Goal: Find specific page/section: Find specific page/section

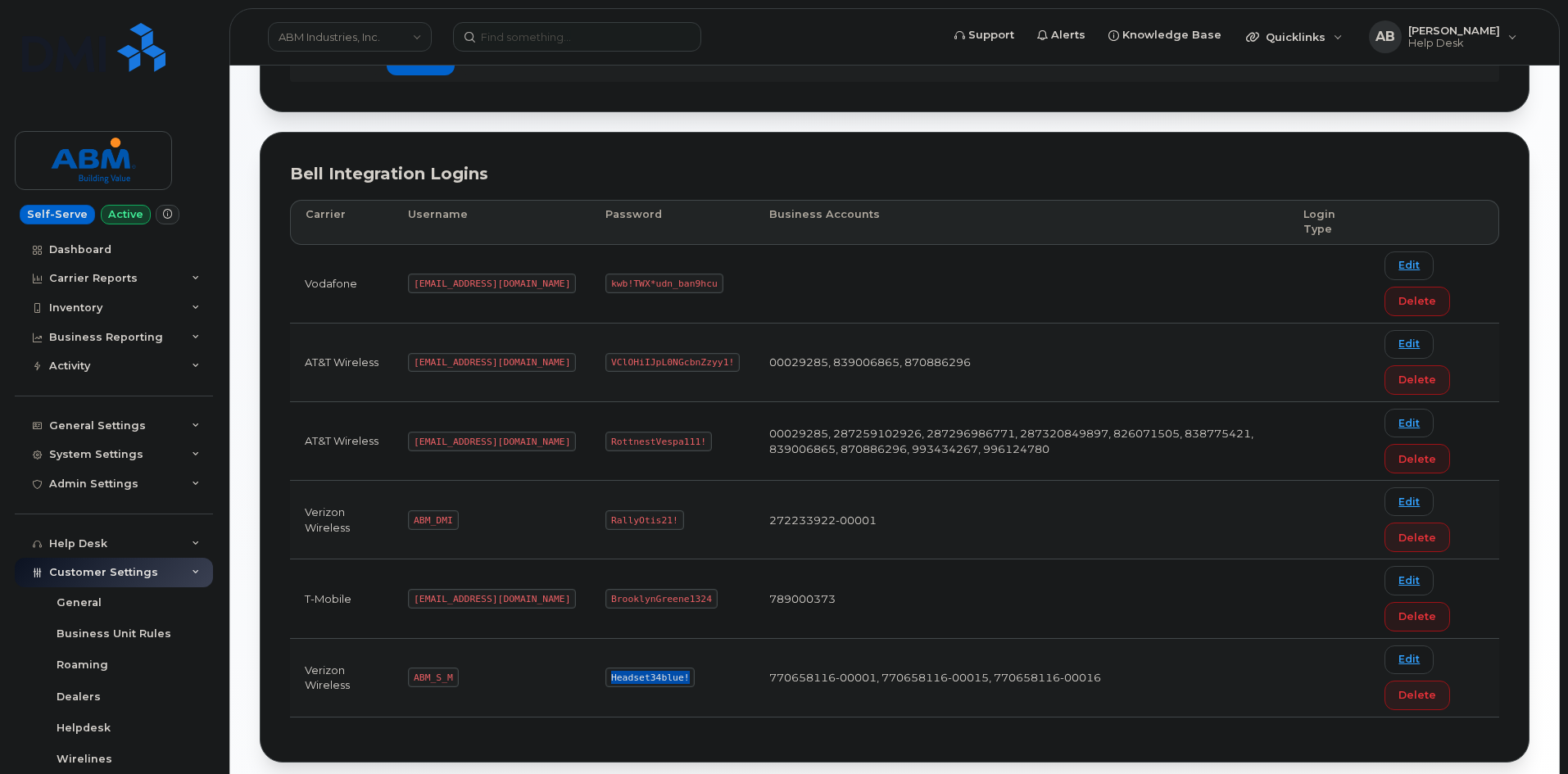
scroll to position [193, 0]
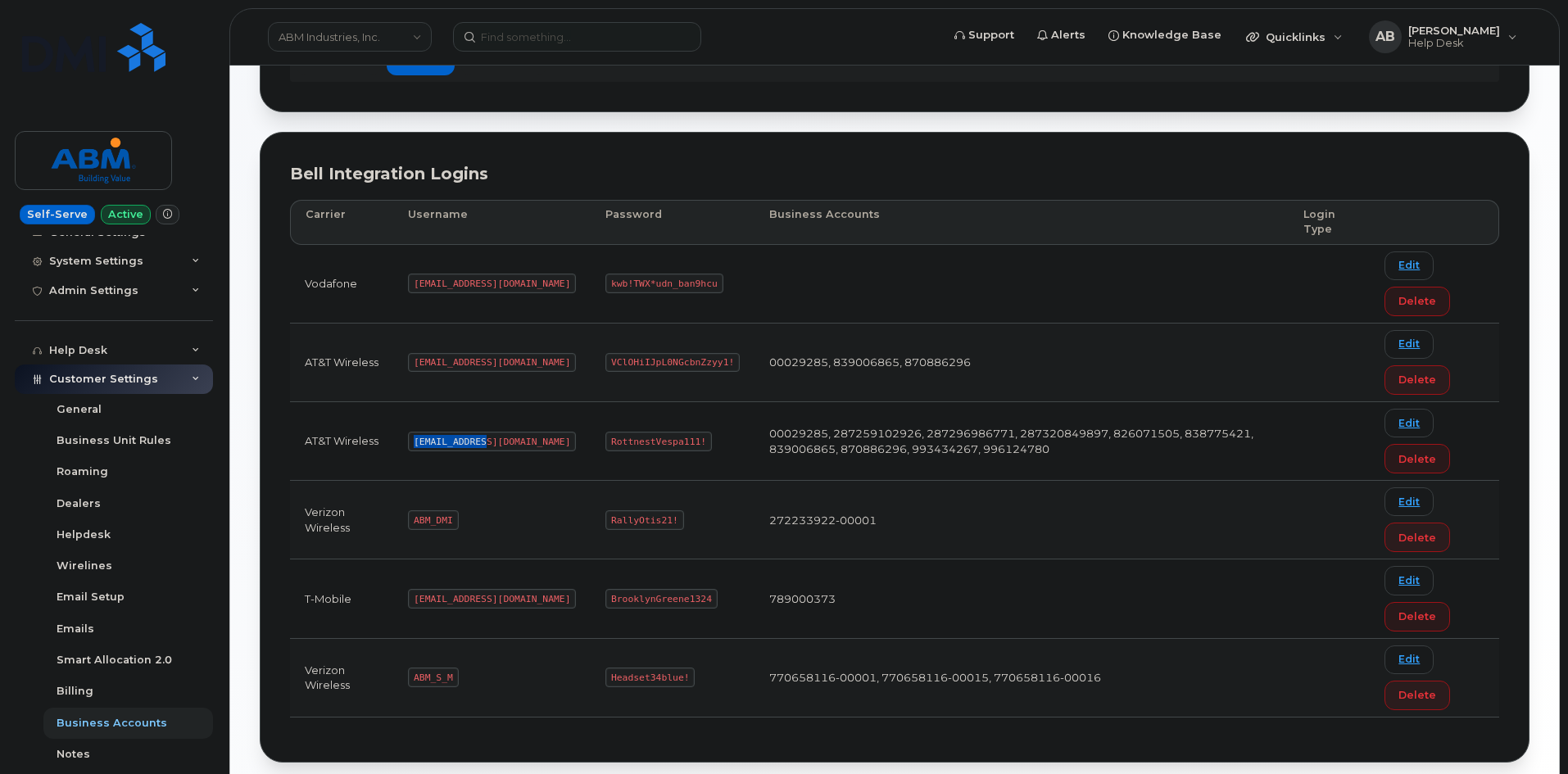
drag, startPoint x: 483, startPoint y: 440, endPoint x: 403, endPoint y: 443, distance: 80.1
click at [403, 443] on td "[EMAIL_ADDRESS][DOMAIN_NAME]" at bounding box center [492, 442] width 197 height 79
copy code "[EMAIL_ADDRESS][DOMAIN_NAME]"
drag, startPoint x: 641, startPoint y: 440, endPoint x: 551, endPoint y: 440, distance: 90.0
click at [606, 440] on code "RottnestVespa111!" at bounding box center [659, 441] width 107 height 20
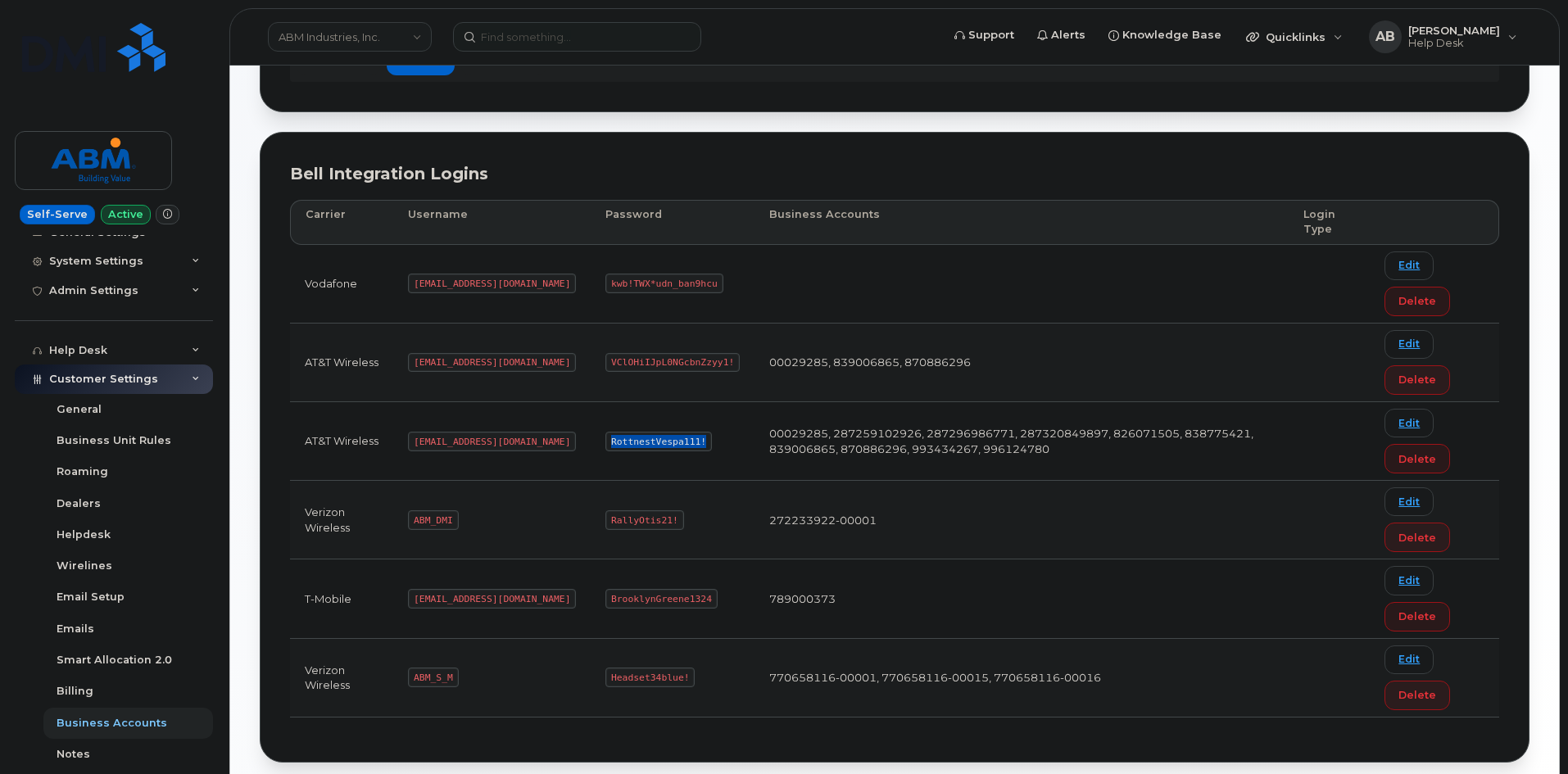
copy code "RottnestVespa111!"
drag, startPoint x: 455, startPoint y: 678, endPoint x: 405, endPoint y: 674, distance: 50.2
click at [405, 674] on td "ABM_S_M" at bounding box center [492, 679] width 197 height 79
copy code "ABM_S_M"
drag, startPoint x: 627, startPoint y: 677, endPoint x: 545, endPoint y: 671, distance: 82.2
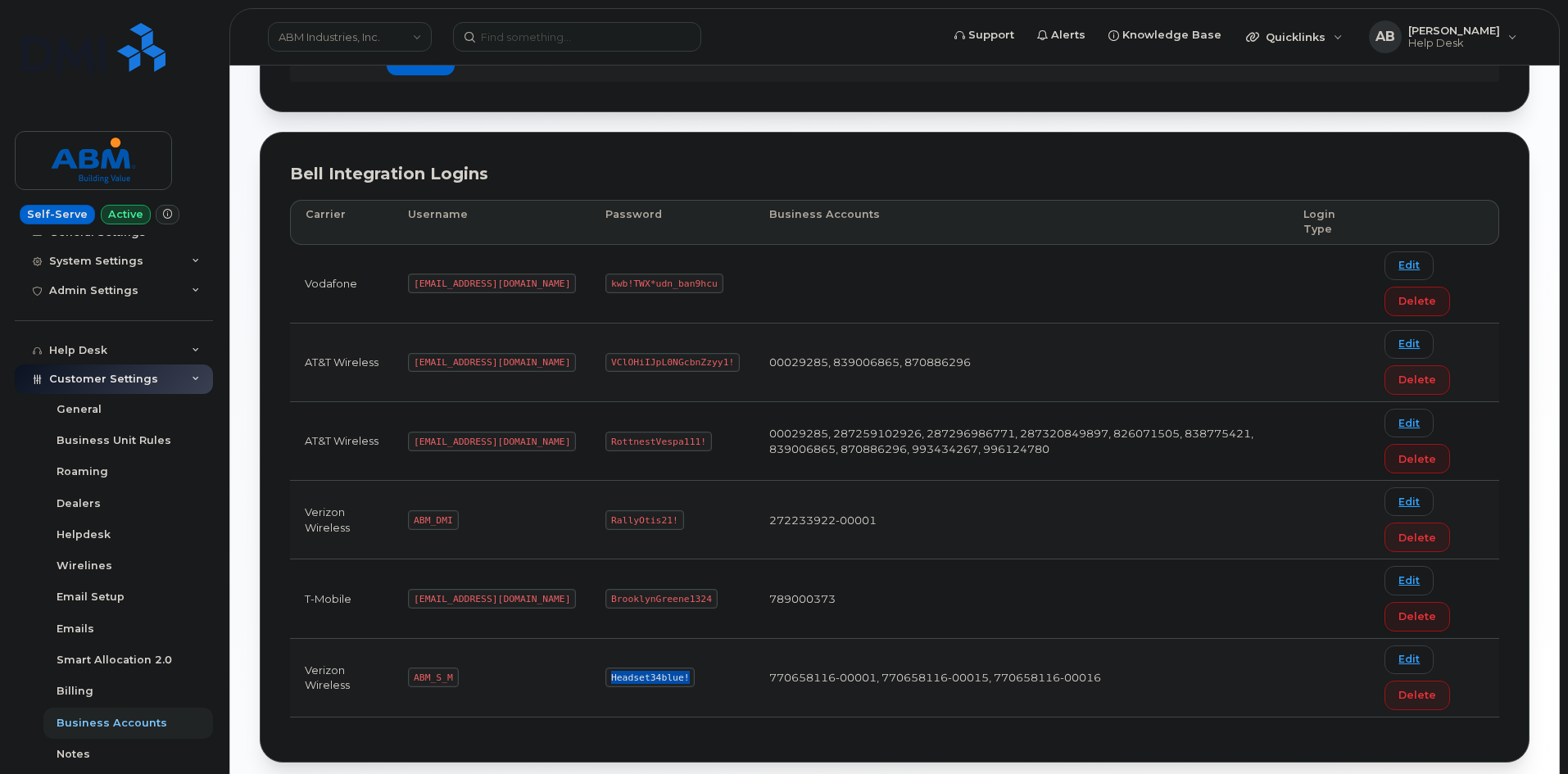
click at [591, 671] on td "Headset34blue!" at bounding box center [672, 679] width 164 height 79
copy code "Headset34blue!"
drag, startPoint x: 482, startPoint y: 443, endPoint x: 407, endPoint y: 440, distance: 75.1
click at [407, 440] on td "abm@dminc.com" at bounding box center [492, 442] width 197 height 79
copy code "abm@dminc.com"
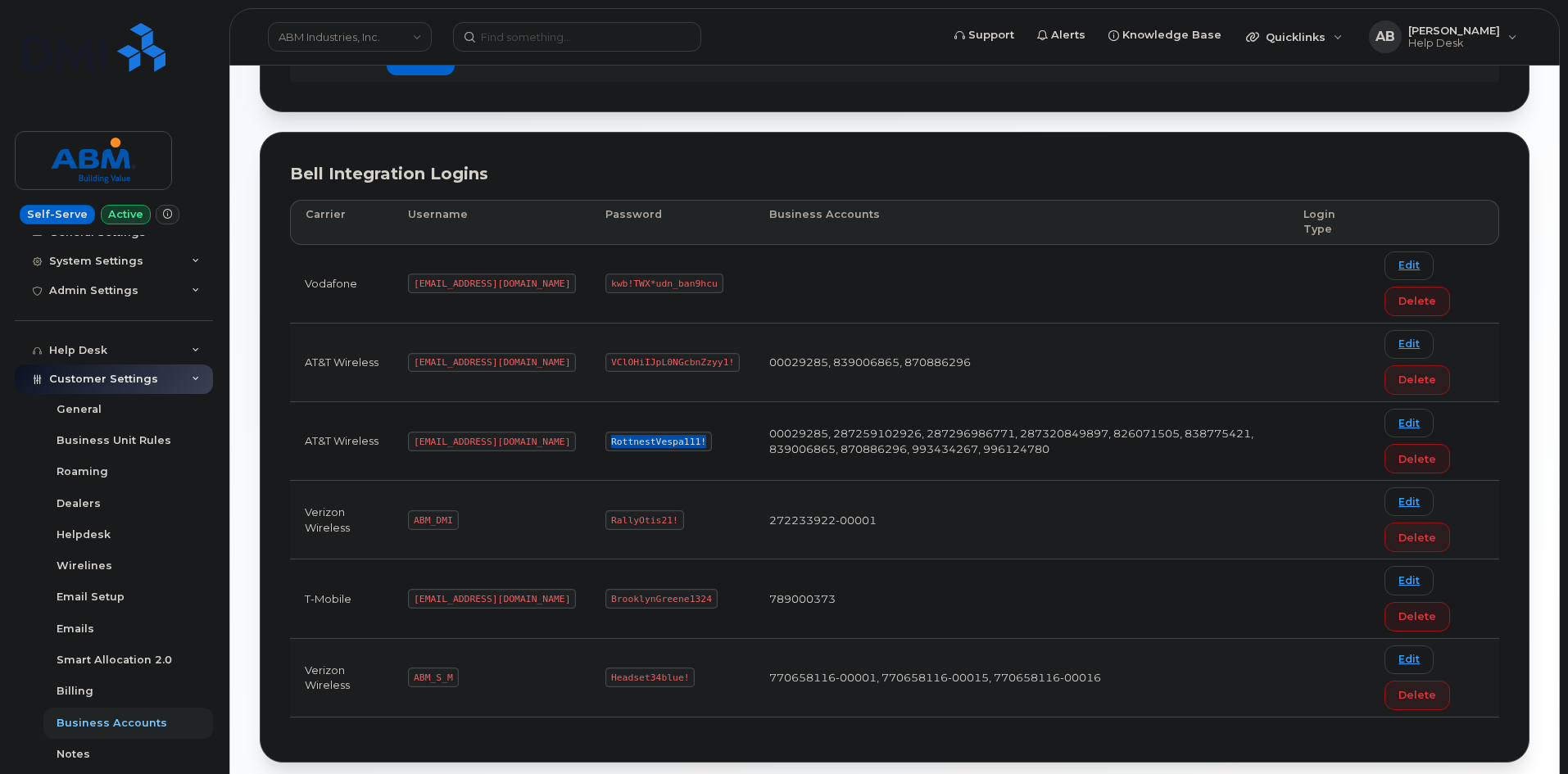
drag, startPoint x: 640, startPoint y: 441, endPoint x: 551, endPoint y: 444, distance: 89.1
click at [606, 444] on code "RottnestVespa111!" at bounding box center [659, 441] width 107 height 20
copy code "RottnestVespa111!"
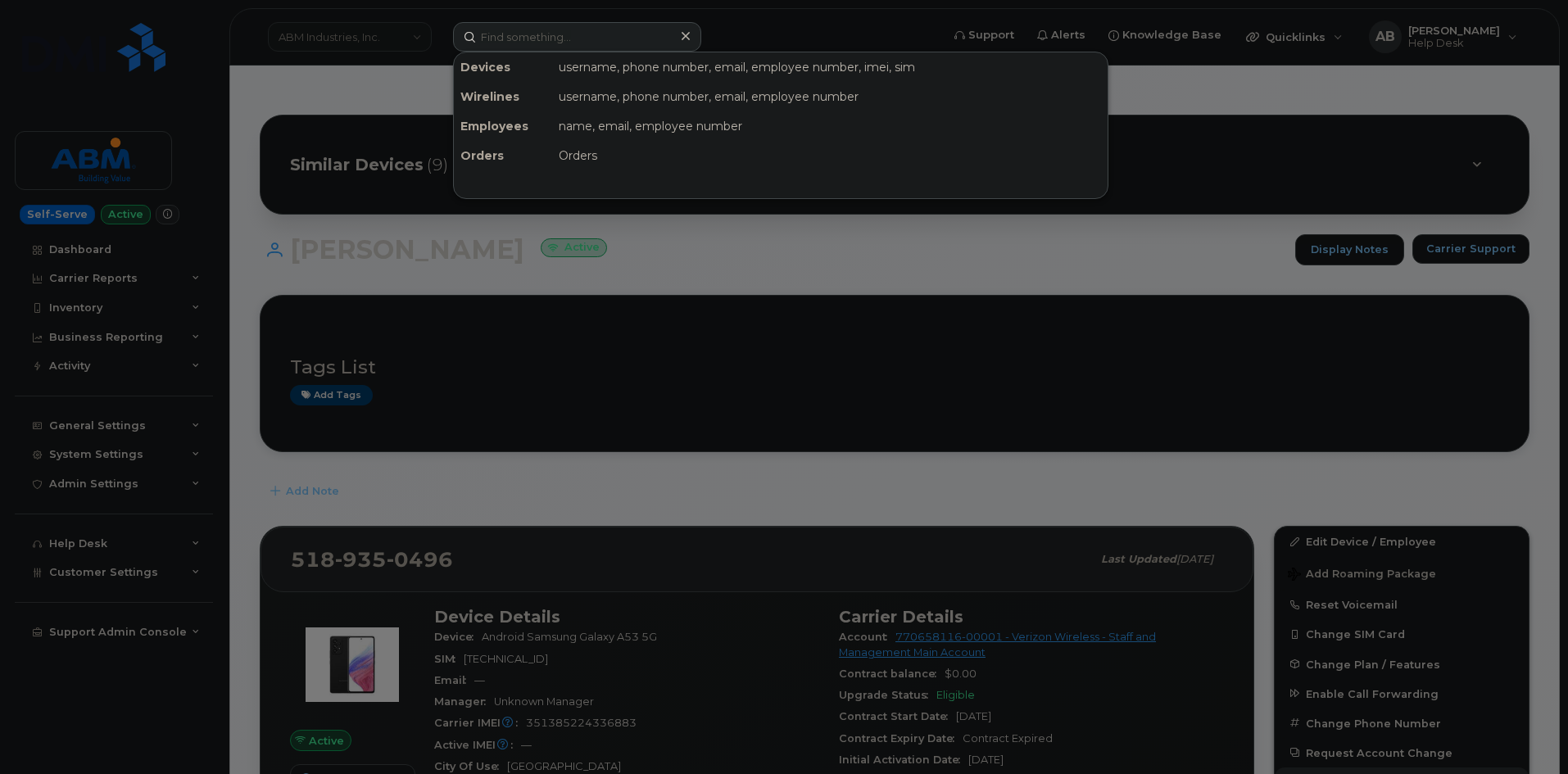
click at [558, 43] on input at bounding box center [577, 37] width 248 height 30
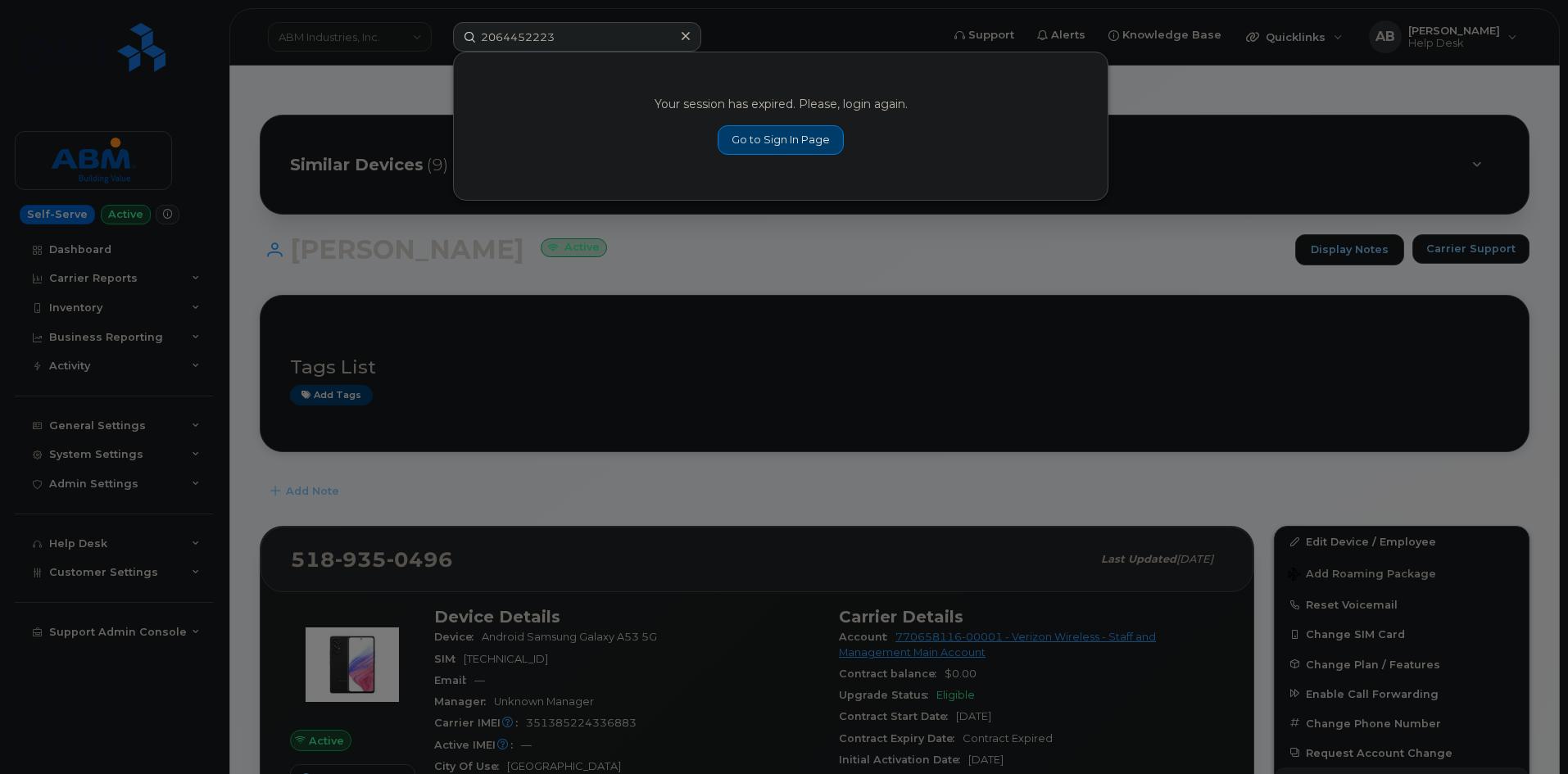
type input "2064452223"
click at [747, 130] on link "Go to Sign In Page" at bounding box center [781, 141] width 127 height 30
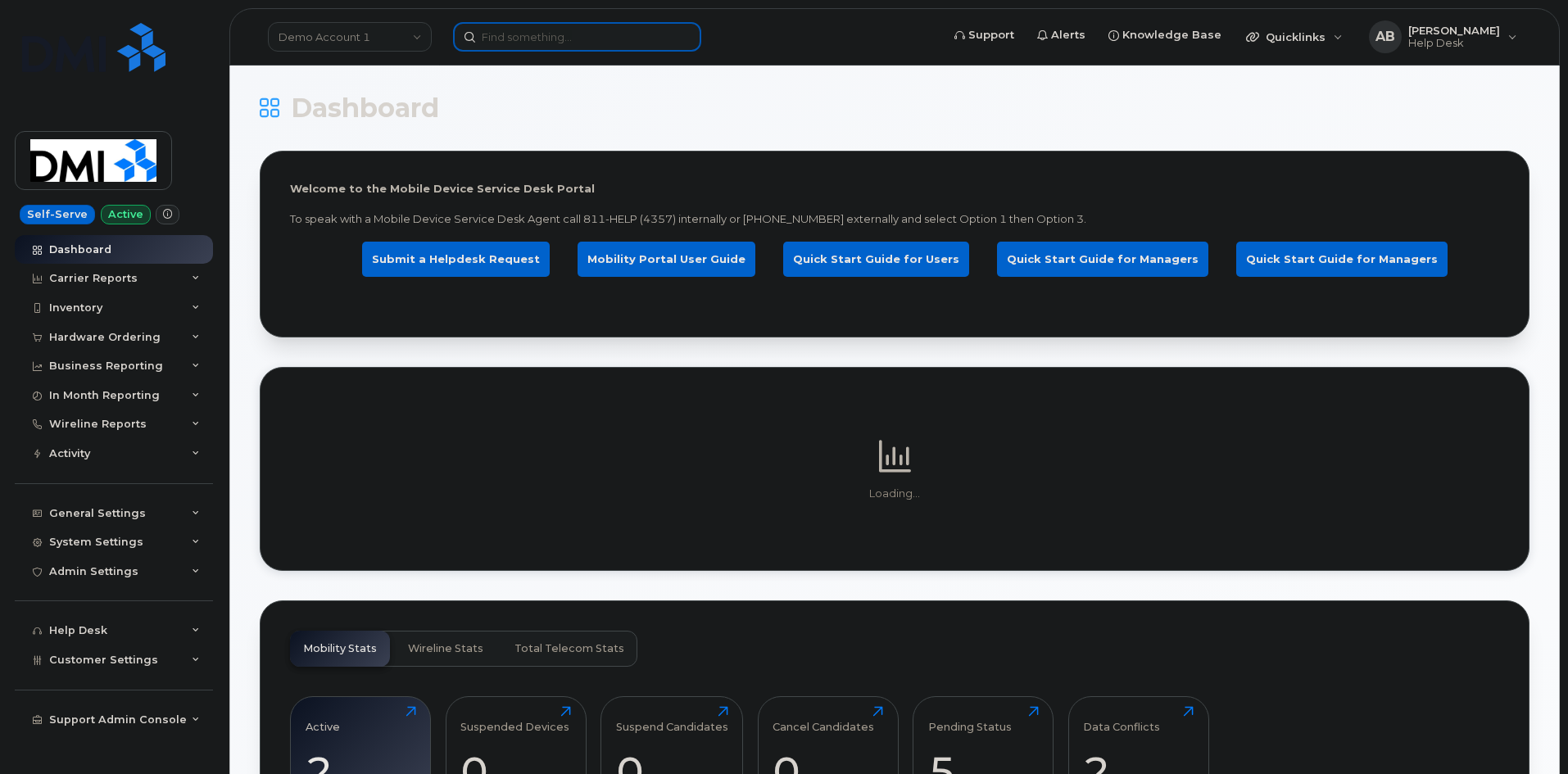
click at [551, 44] on input at bounding box center [577, 37] width 248 height 30
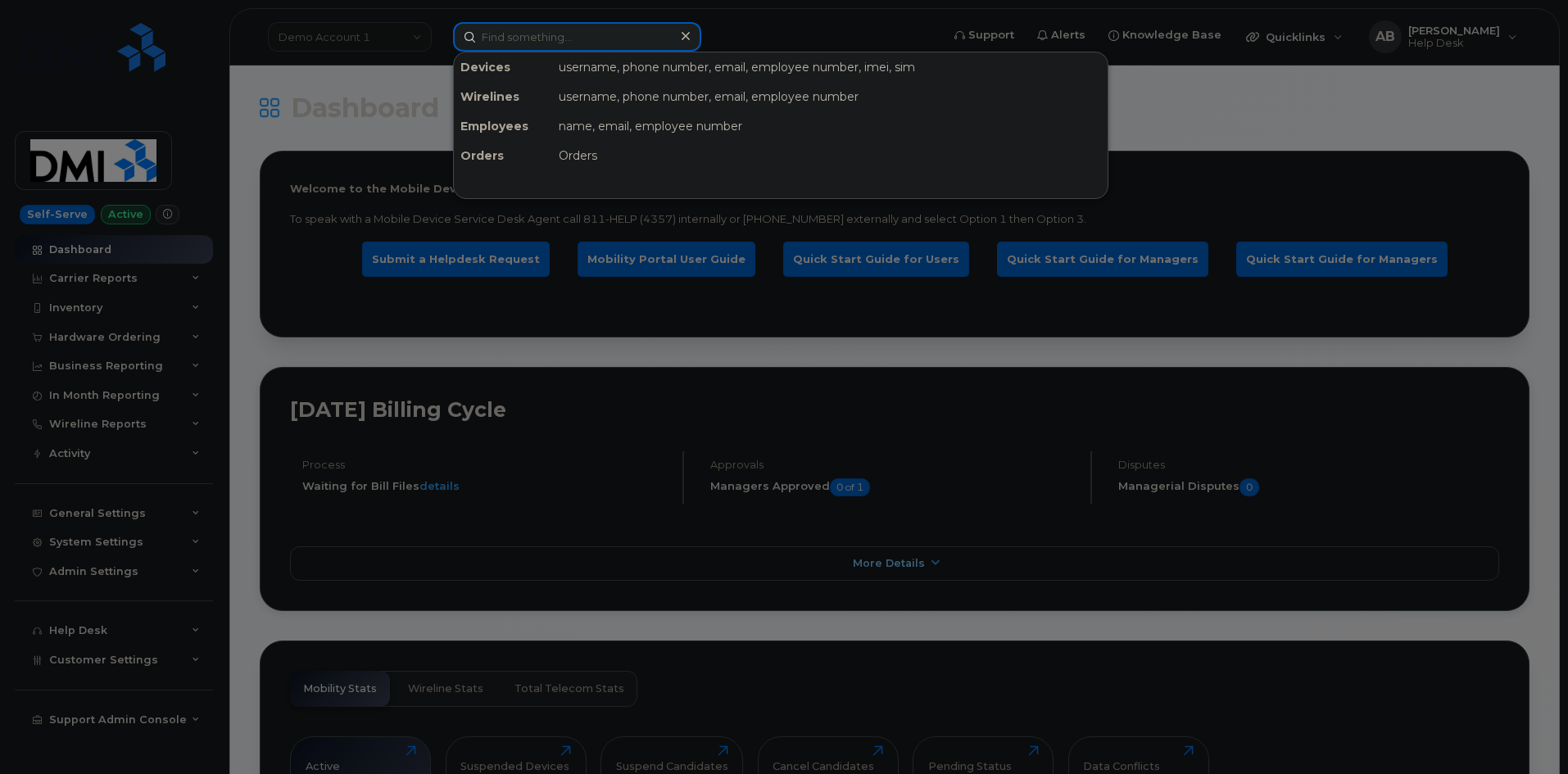
paste input "2064452223"
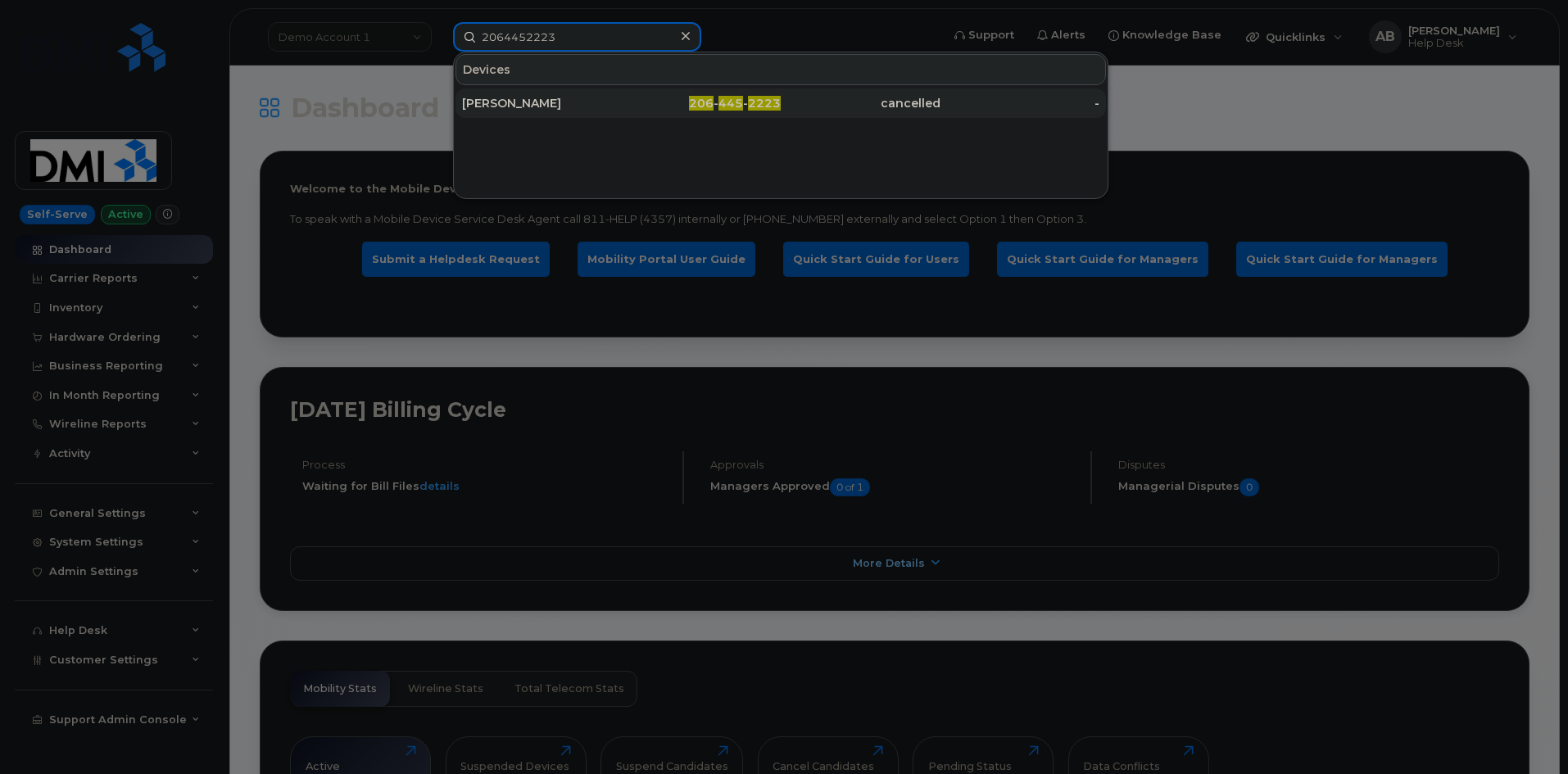
type input "2064452223"
click at [551, 103] on div "CONOR DITMORE" at bounding box center [542, 104] width 159 height 16
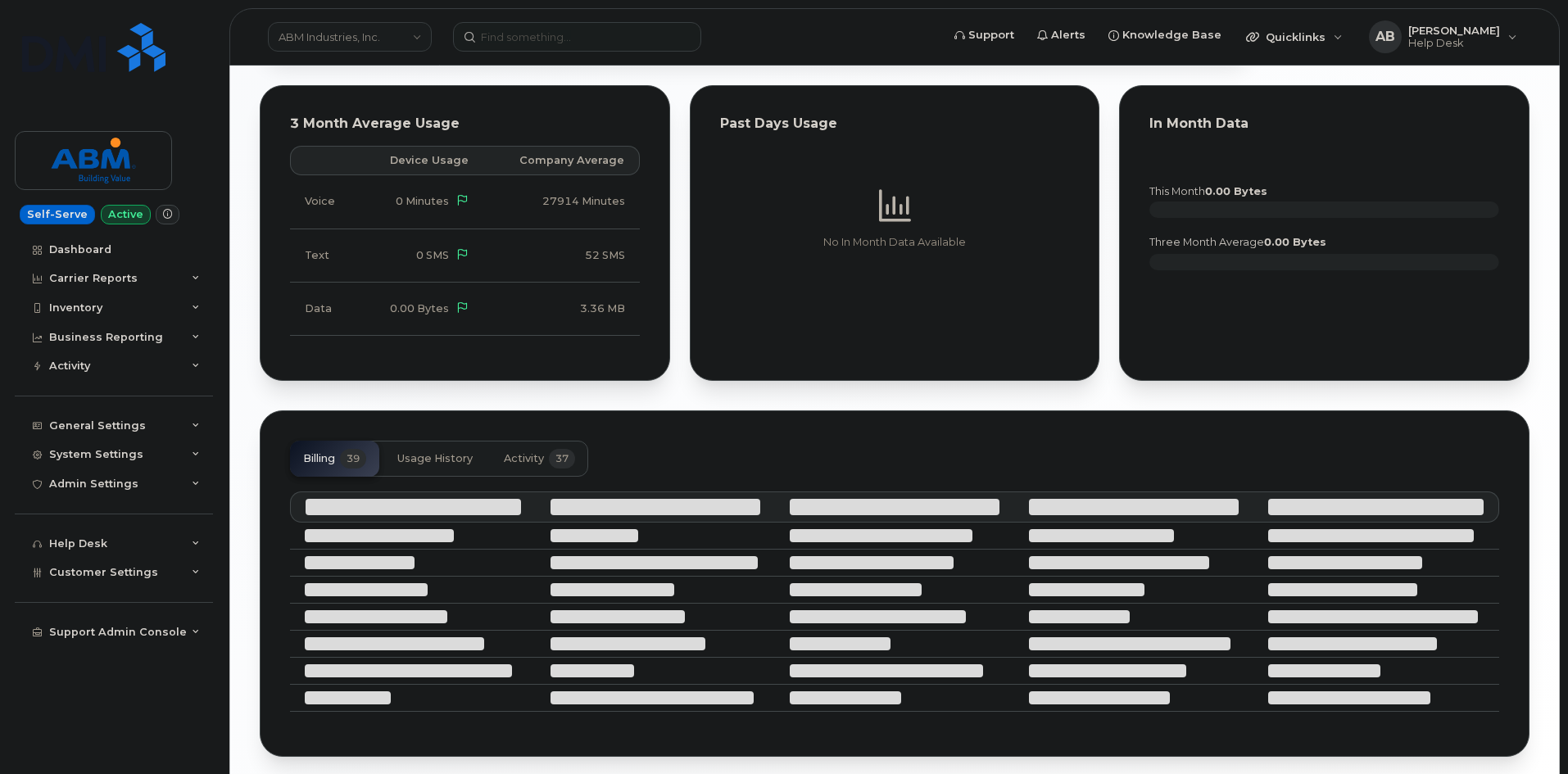
scroll to position [1034, 0]
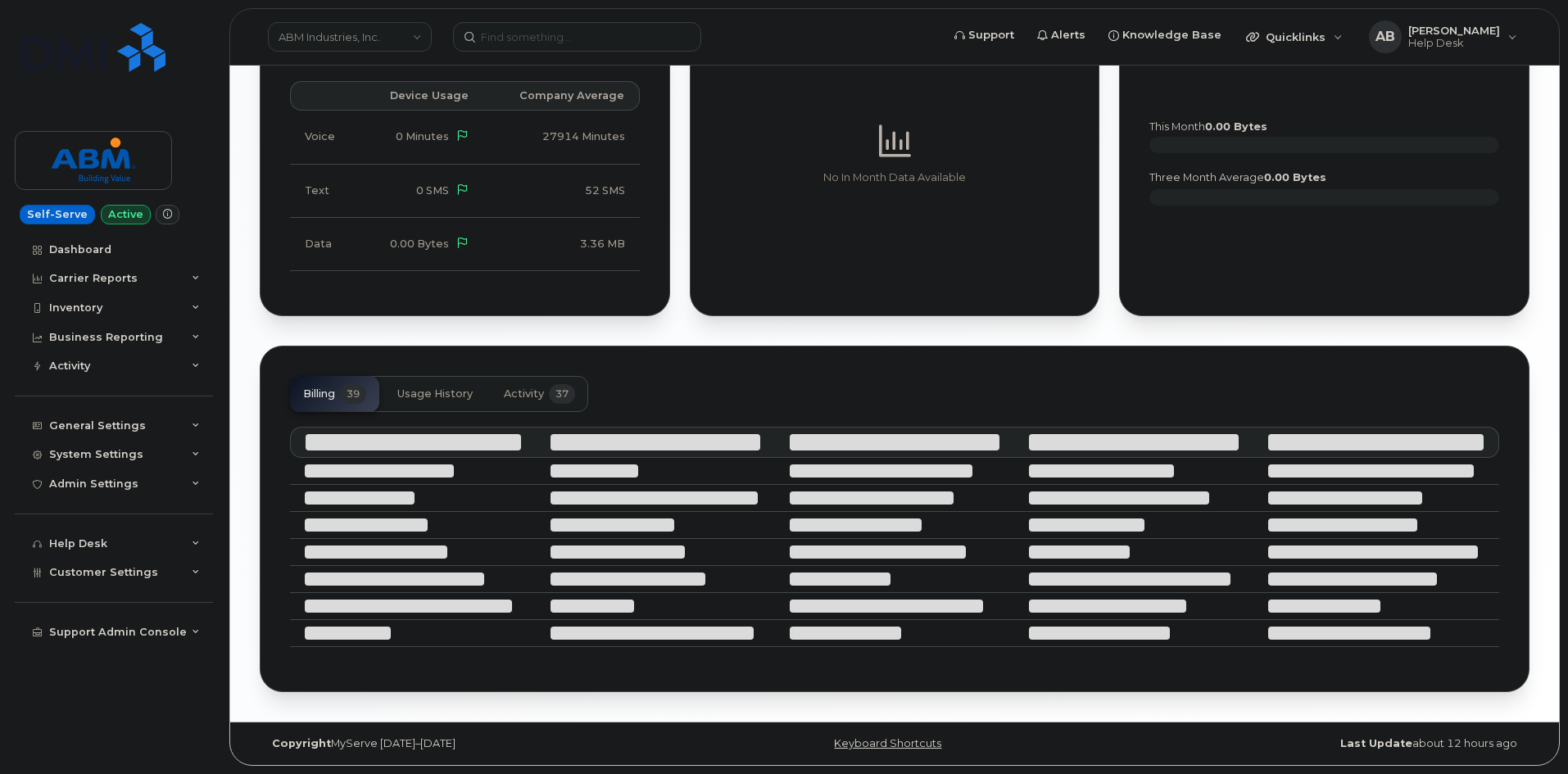
click at [526, 404] on button "Activity 37" at bounding box center [539, 394] width 98 height 36
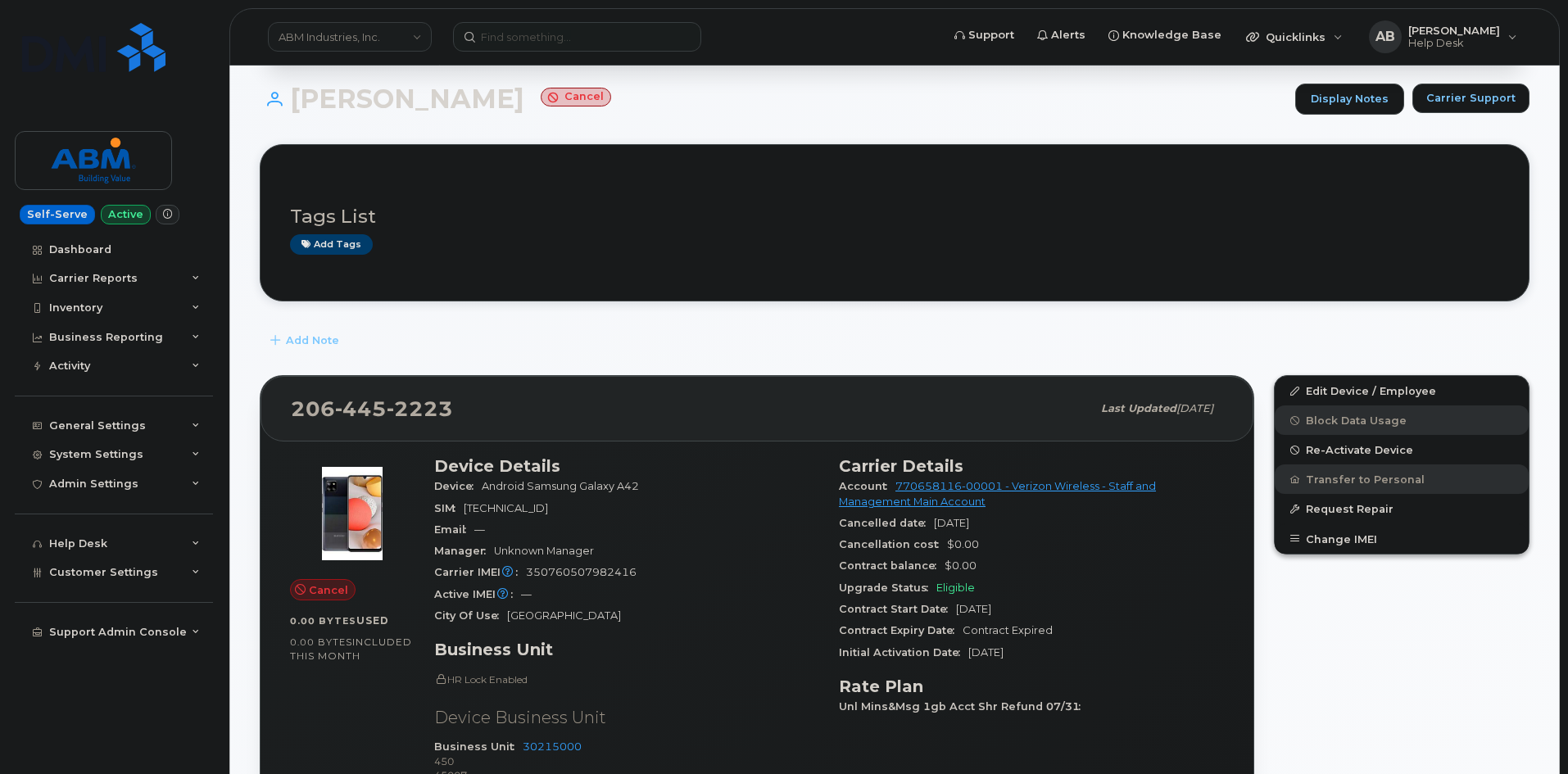
scroll to position [164, 0]
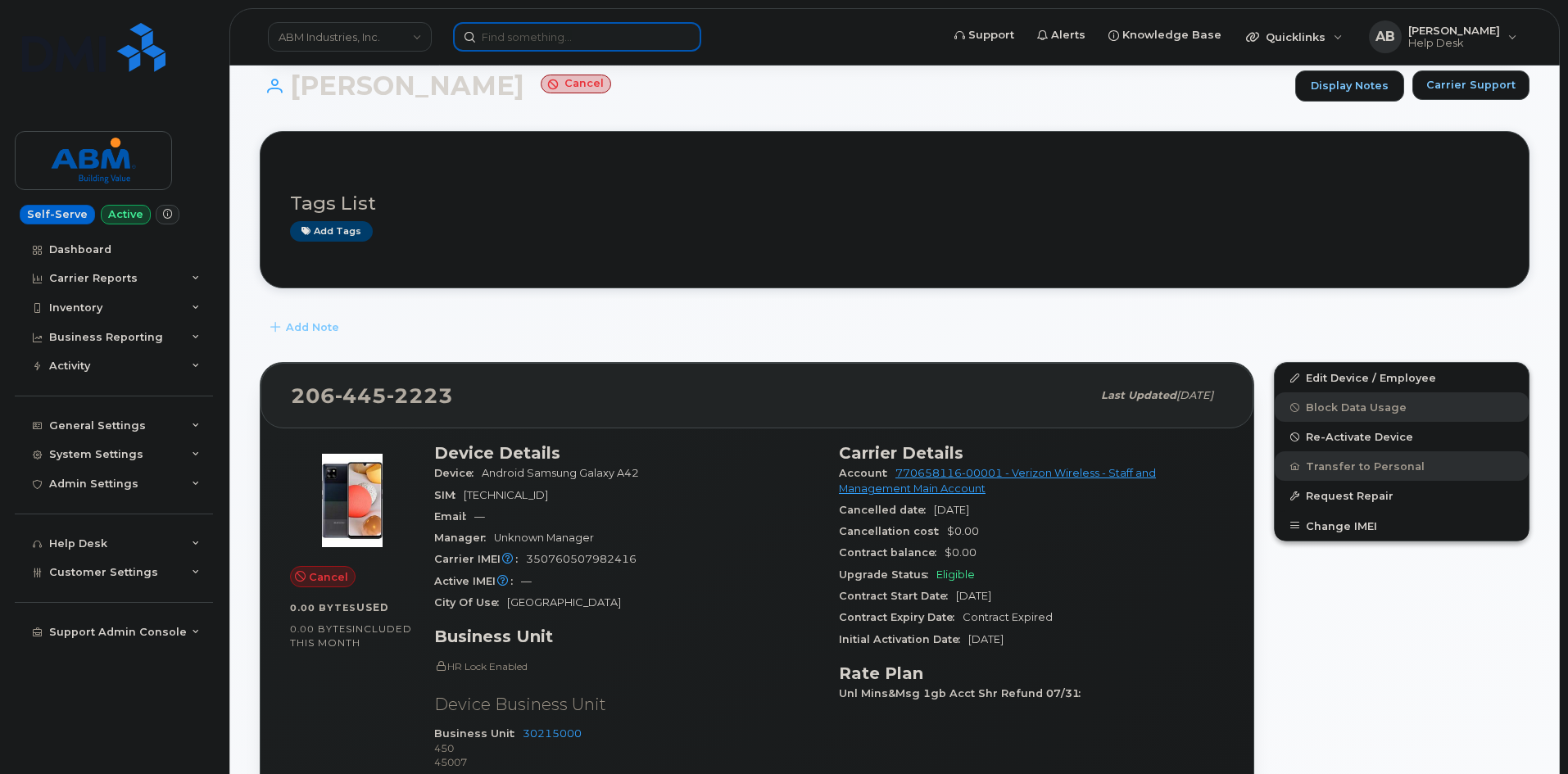
click at [593, 50] on input at bounding box center [577, 37] width 248 height 30
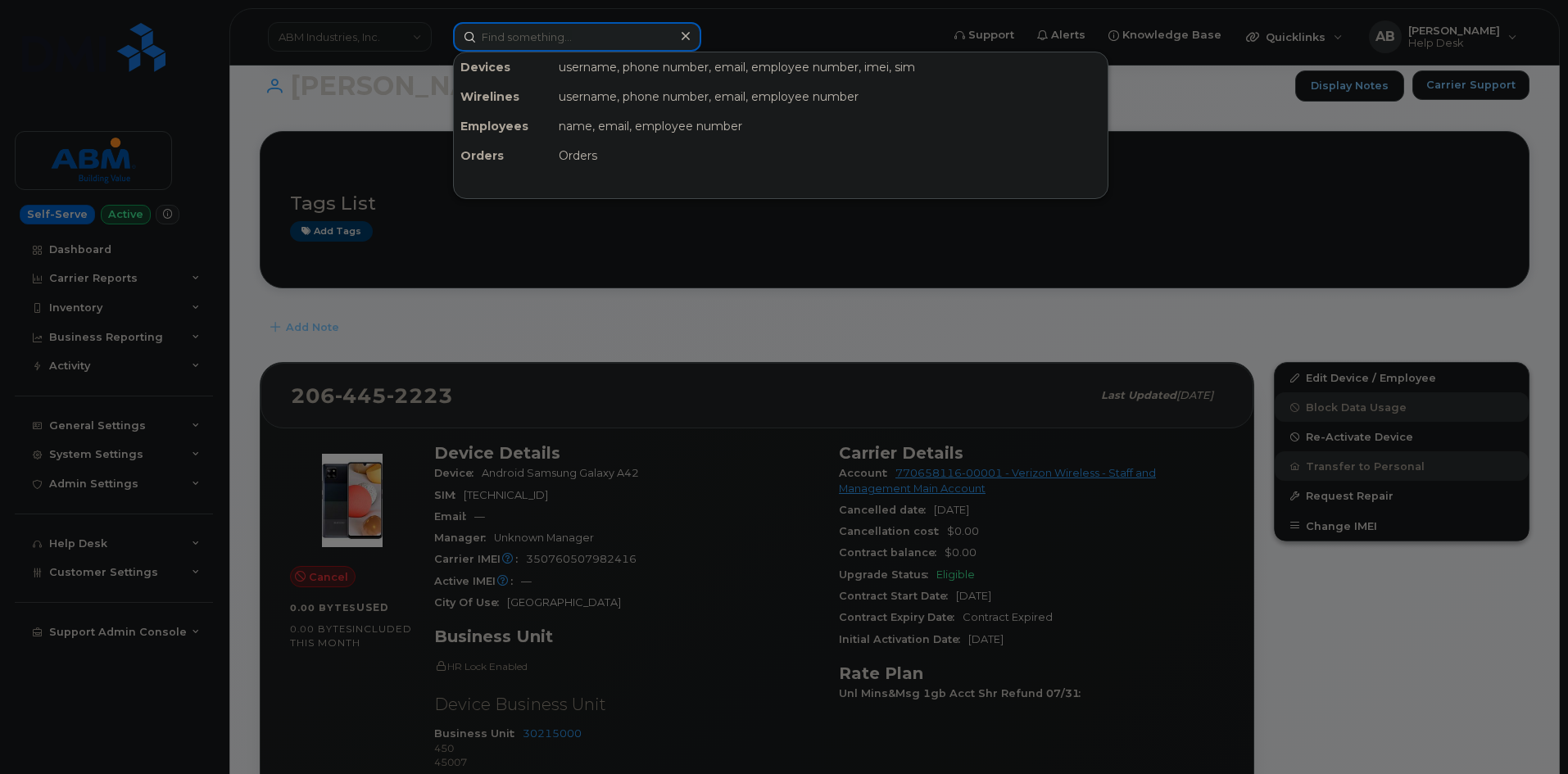
paste input "9148776949"
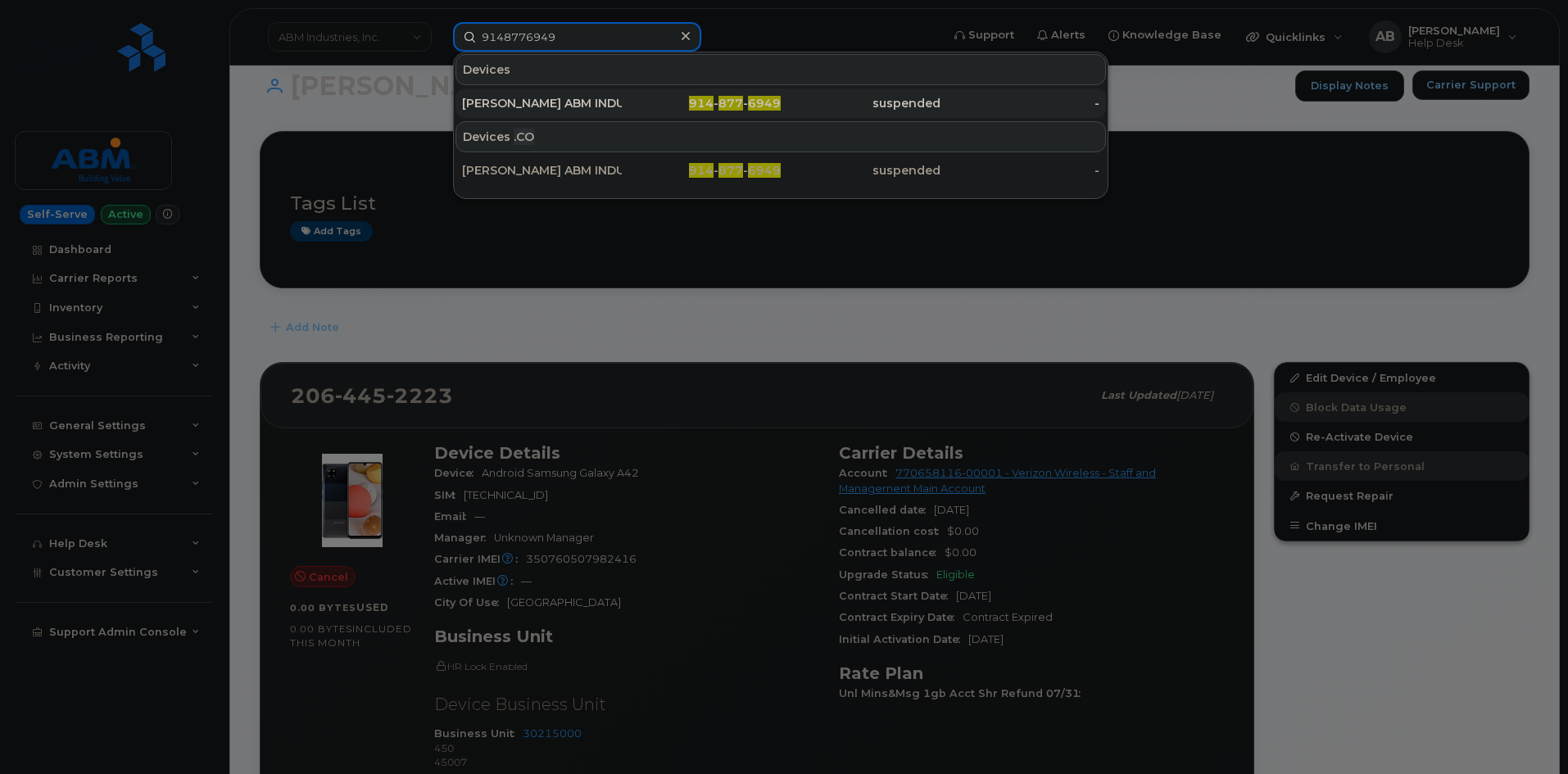
type input "9148776949"
click at [537, 111] on div "JOHN FERRARA ABM INDUSTRIES CDA MAC CRU" at bounding box center [542, 104] width 159 height 16
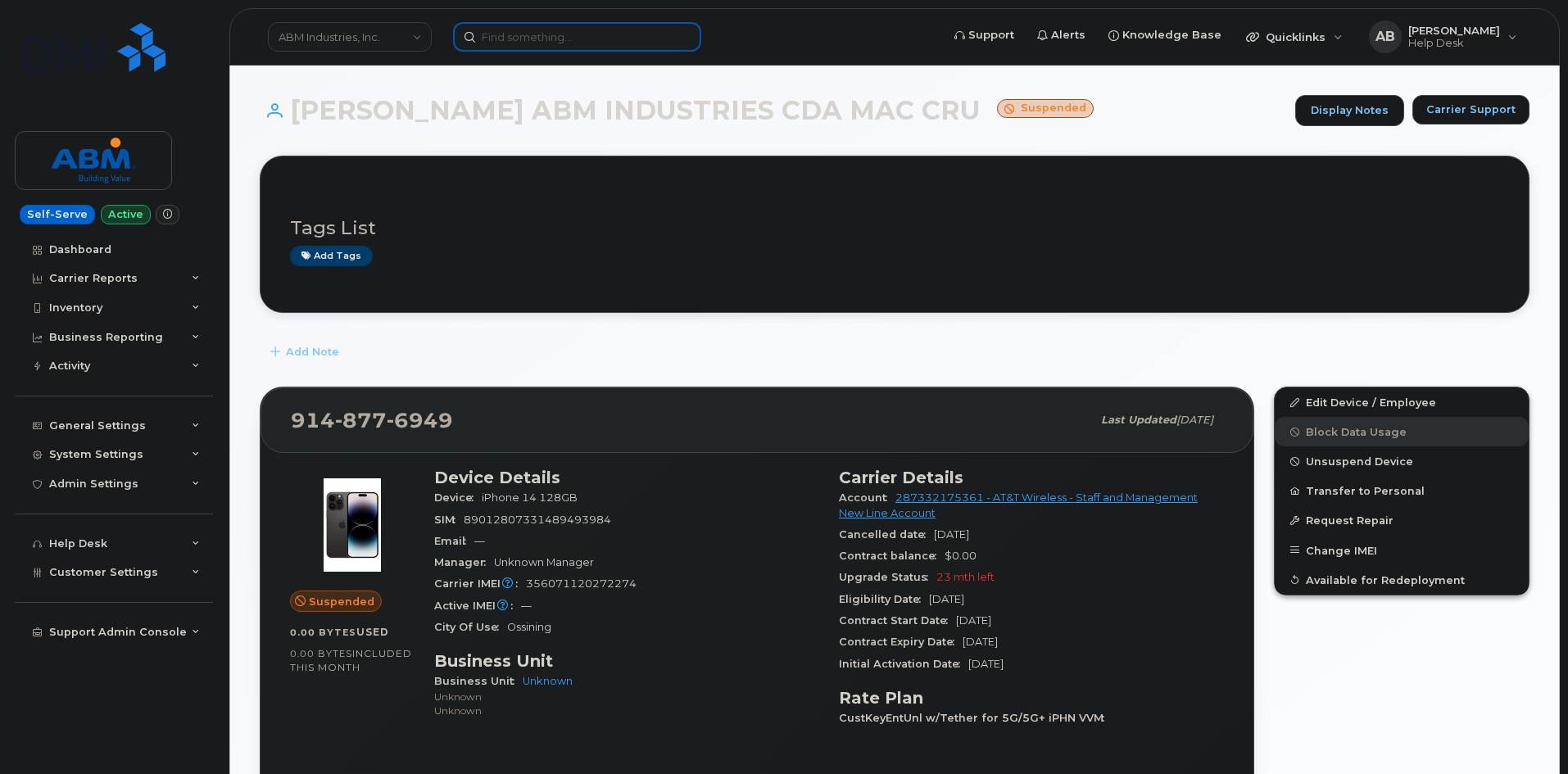
click at [653, 42] on input at bounding box center [577, 37] width 248 height 30
paste input "2063483362"
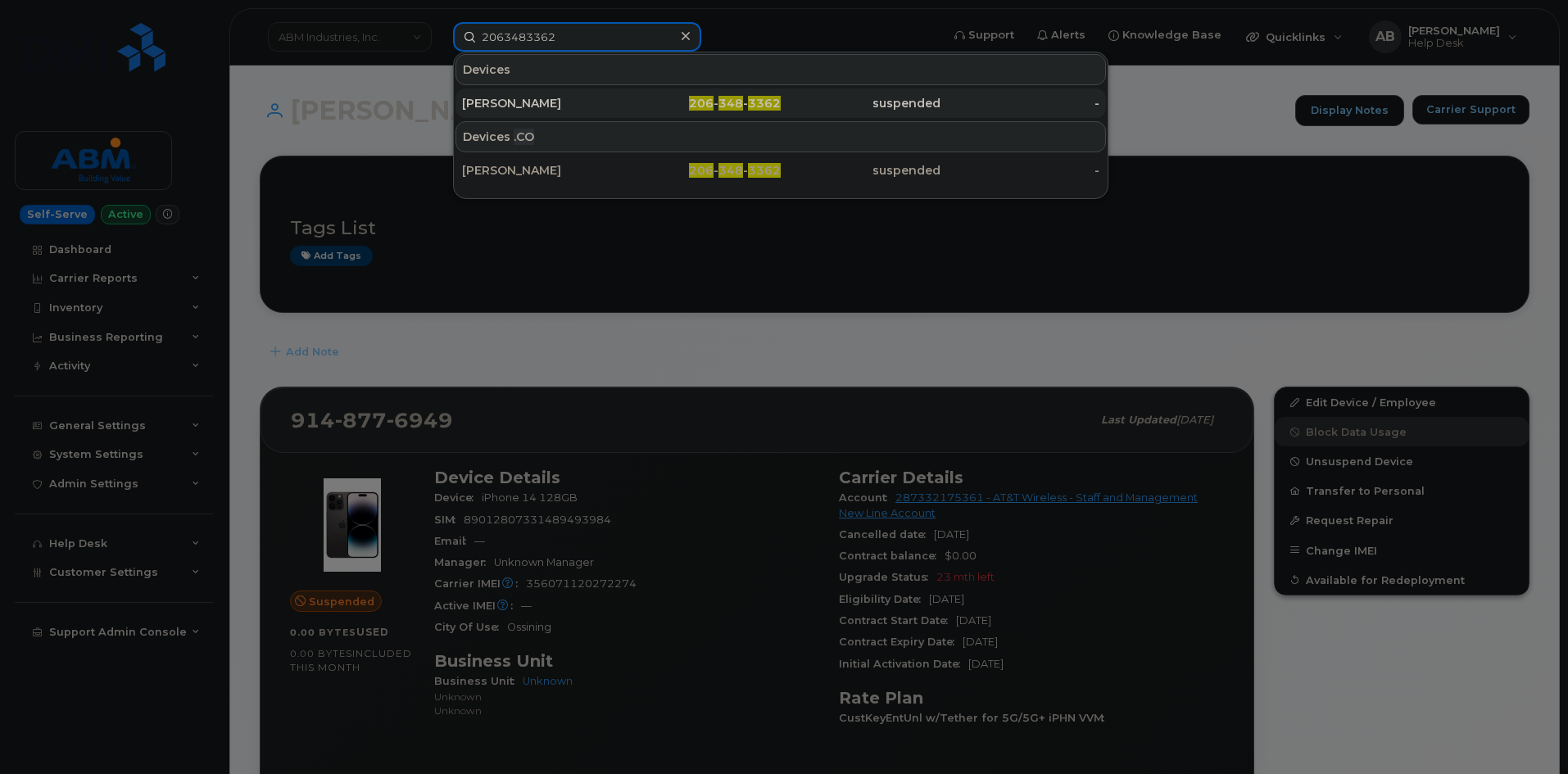
type input "2063483362"
click at [571, 100] on div "CONOR DITMORE" at bounding box center [542, 104] width 159 height 16
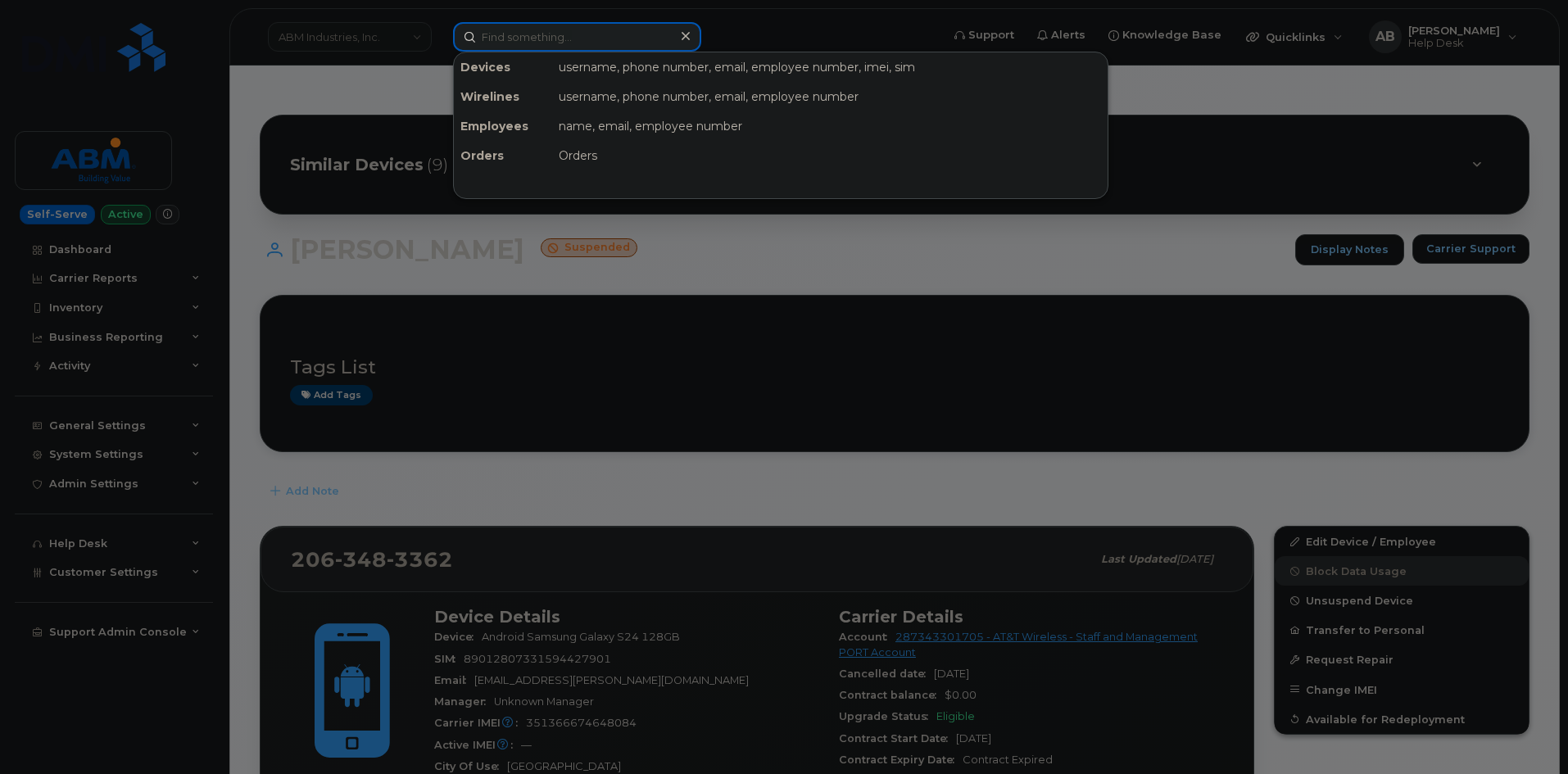
click at [617, 43] on input at bounding box center [577, 37] width 248 height 30
paste input "9142230552"
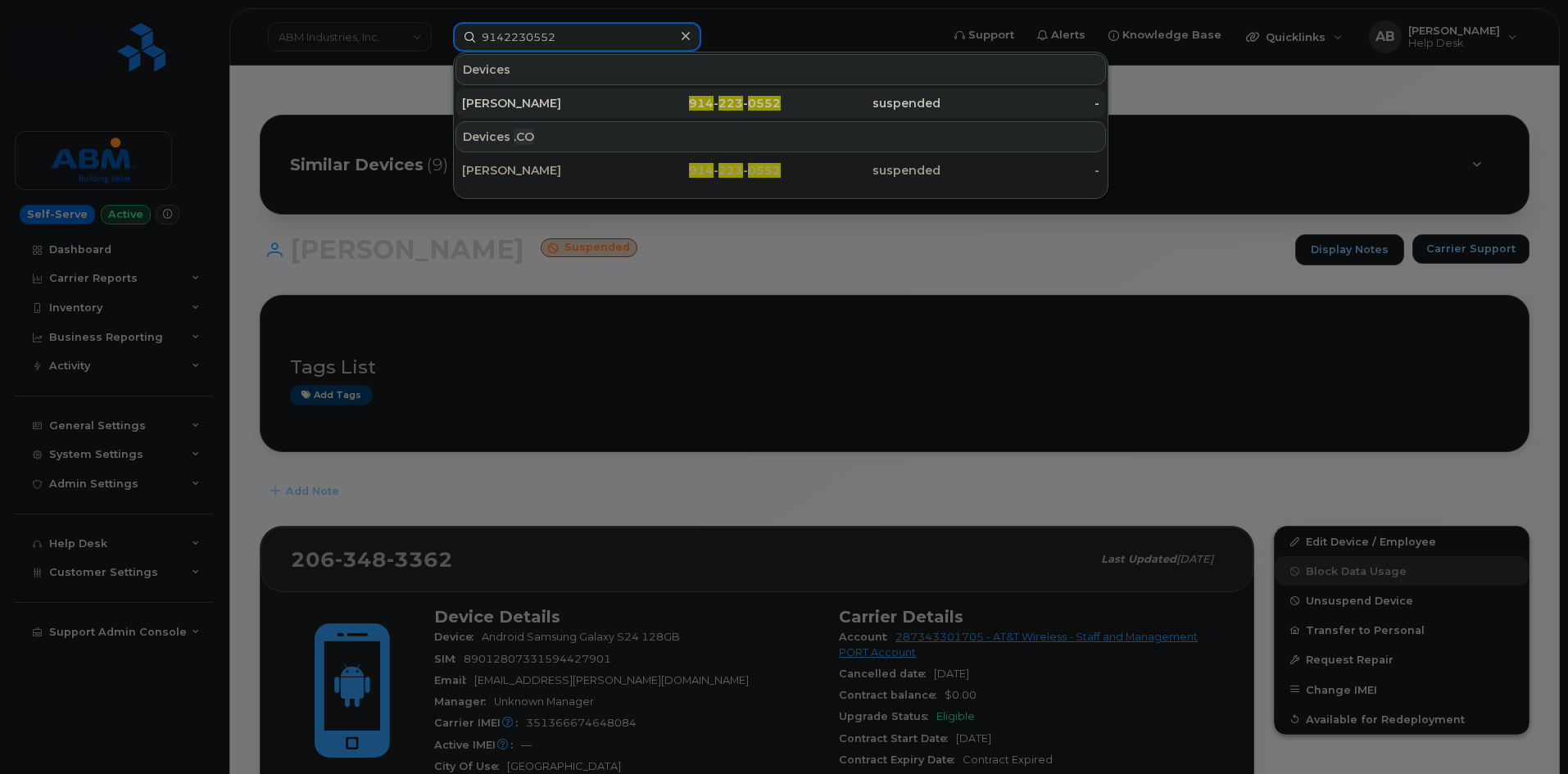
type input "9142230552"
click at [627, 100] on div "914 - 223 - 0552" at bounding box center [702, 104] width 159 height 16
